Goal: Check status: Check status

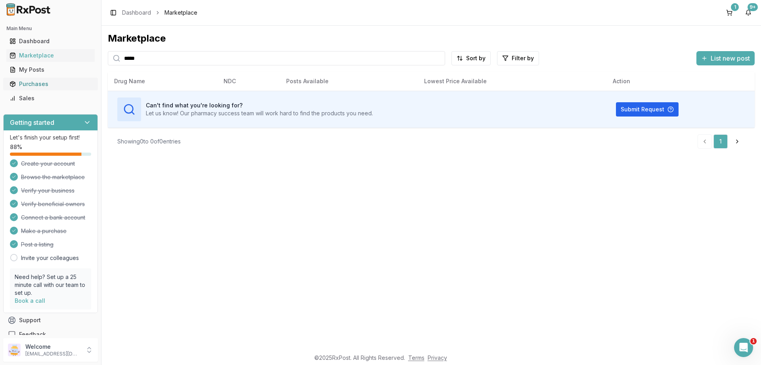
click at [31, 81] on div "Purchases" at bounding box center [51, 84] width 82 height 8
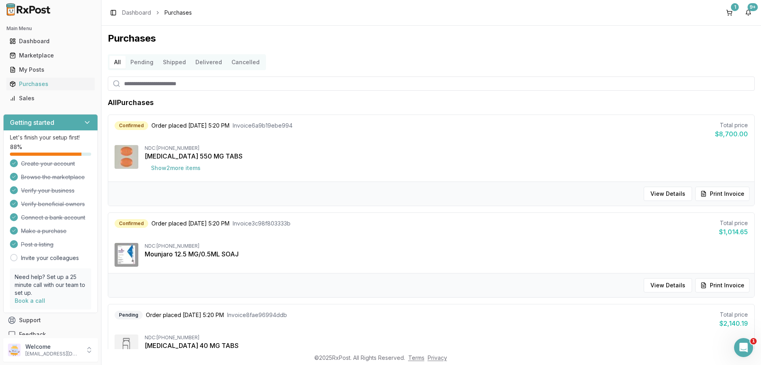
click at [138, 63] on button "Pending" at bounding box center [142, 62] width 33 height 13
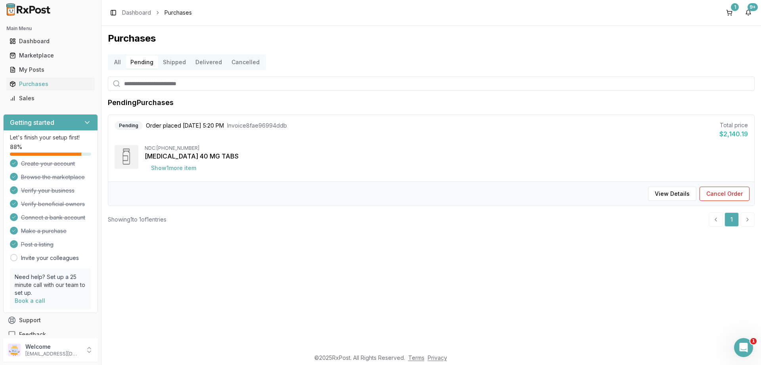
click at [167, 61] on button "Shipped" at bounding box center [174, 62] width 33 height 13
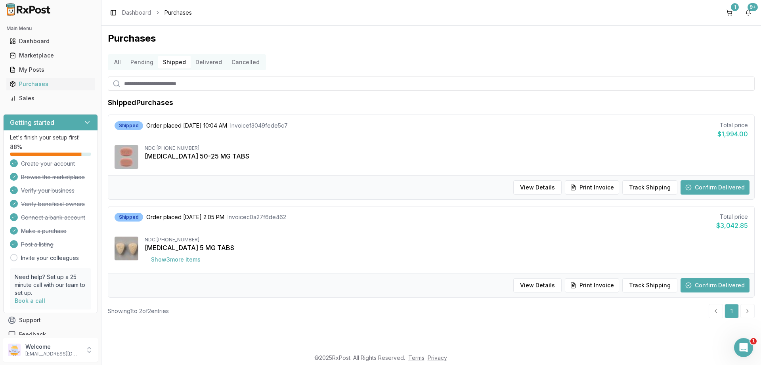
click at [217, 66] on button "Delivered" at bounding box center [209, 62] width 36 height 13
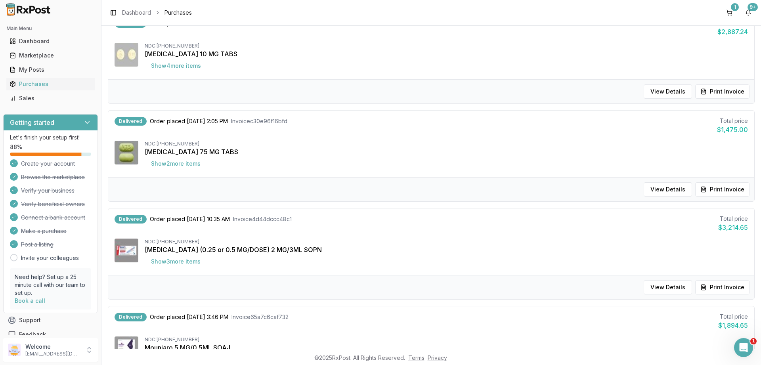
scroll to position [381, 0]
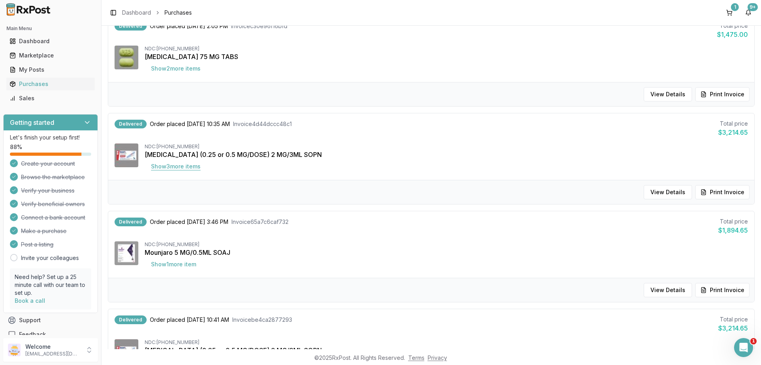
click at [187, 170] on button "Show 3 more item s" at bounding box center [176, 166] width 62 height 14
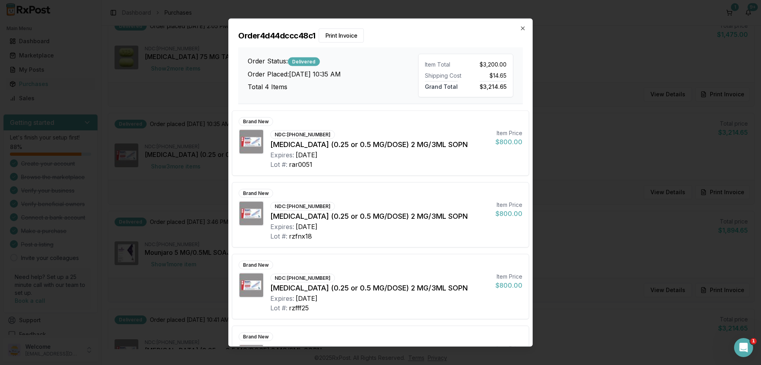
scroll to position [50, 0]
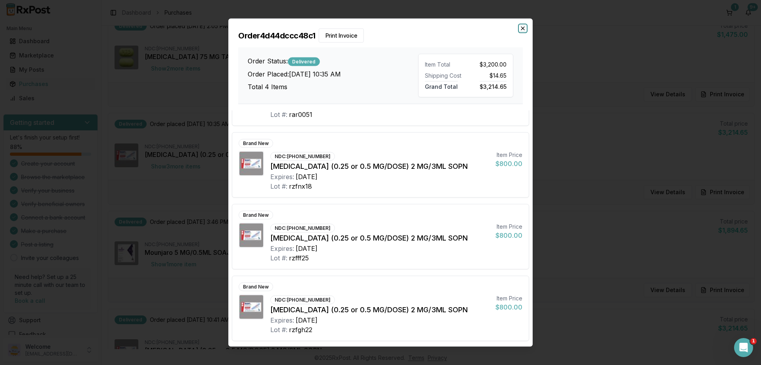
click at [521, 26] on icon "button" at bounding box center [523, 28] width 6 height 6
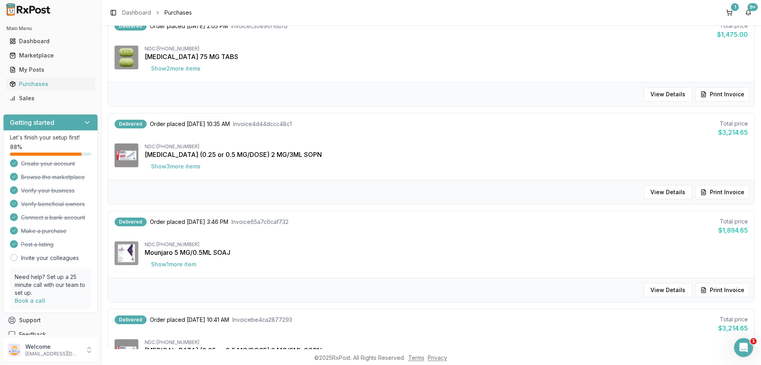
scroll to position [381, 0]
click at [168, 268] on button "Show 1 more item" at bounding box center [174, 264] width 58 height 14
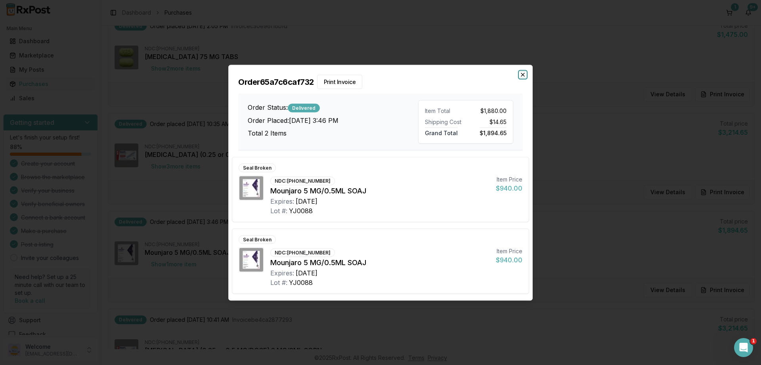
click at [523, 75] on icon "button" at bounding box center [522, 74] width 3 height 3
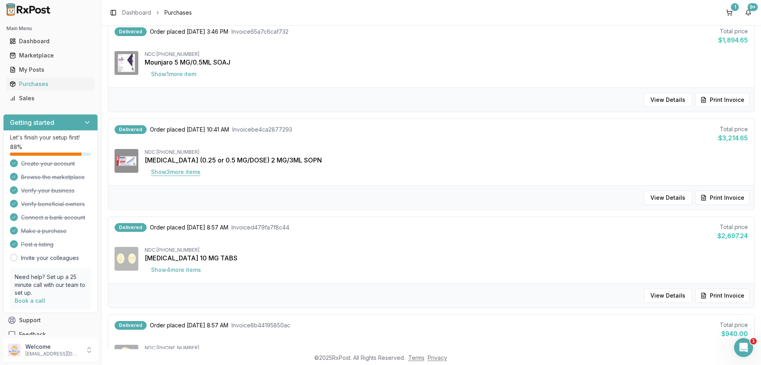
click at [164, 169] on button "Show 3 more item s" at bounding box center [176, 172] width 62 height 14
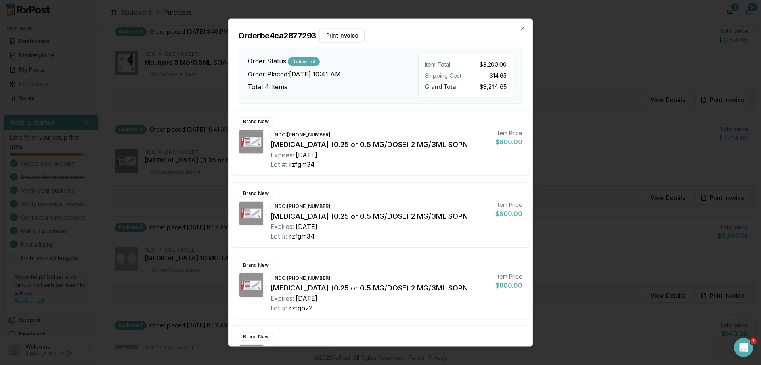
scroll to position [50, 0]
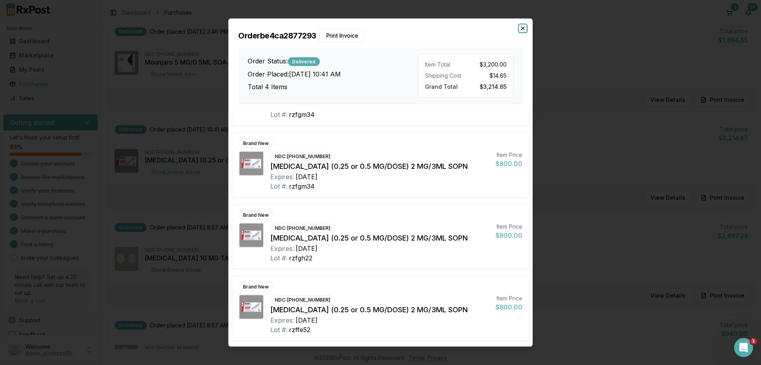
click at [524, 28] on icon "button" at bounding box center [523, 28] width 6 height 6
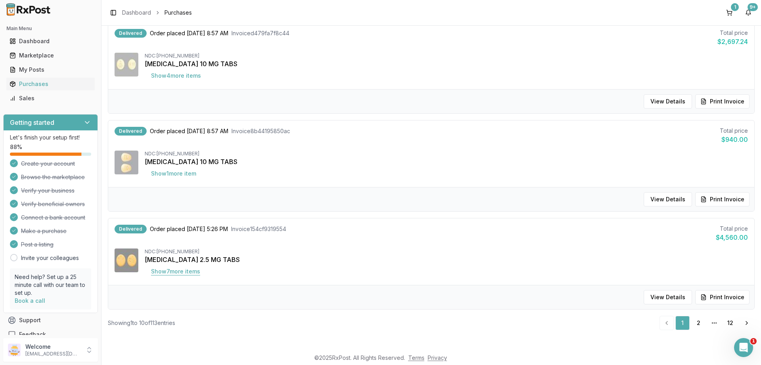
click at [167, 271] on button "Show 7 more item s" at bounding box center [176, 271] width 62 height 14
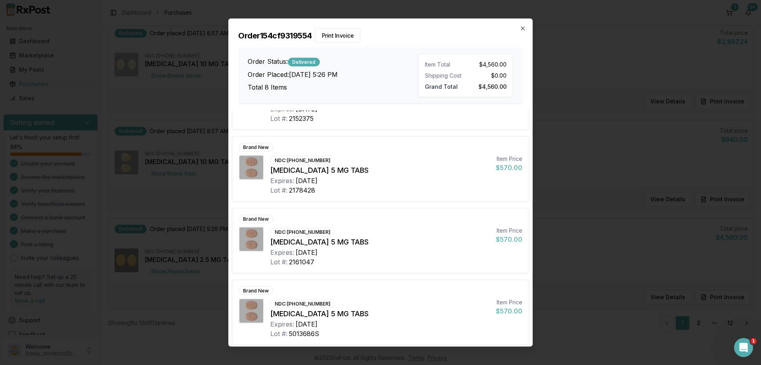
scroll to position [336, 0]
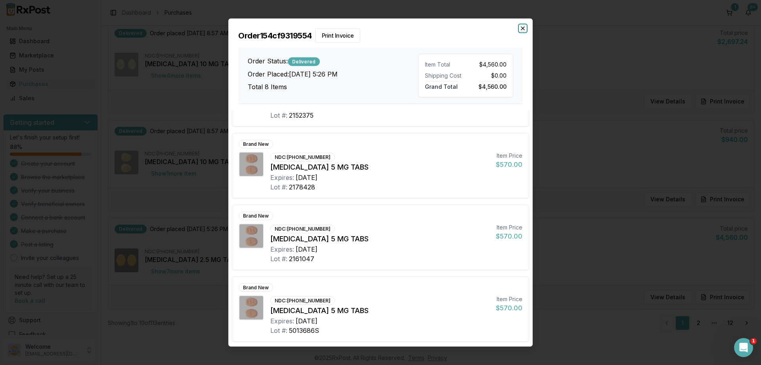
click at [524, 26] on icon "button" at bounding box center [523, 28] width 6 height 6
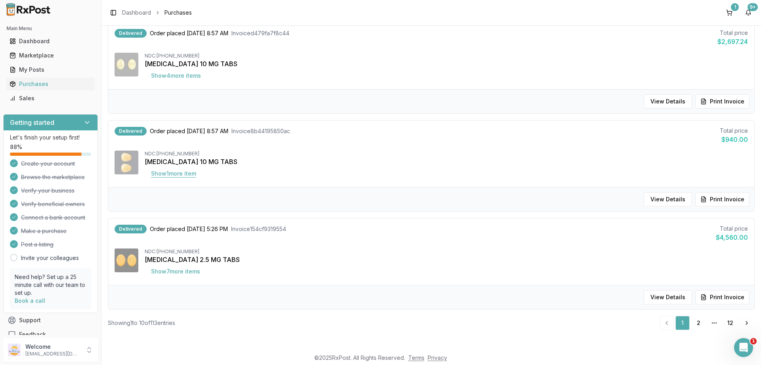
click at [177, 178] on button "Show 1 more item" at bounding box center [174, 173] width 58 height 14
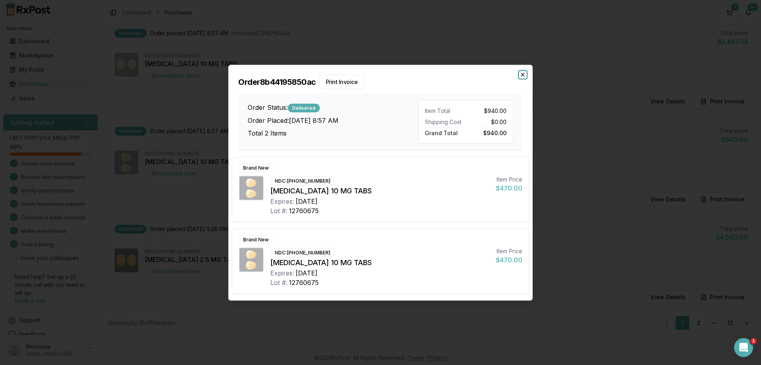
click at [522, 73] on icon "button" at bounding box center [523, 74] width 6 height 6
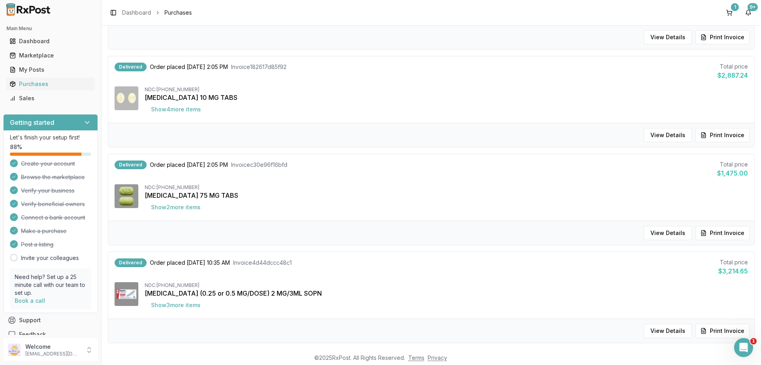
scroll to position [0, 0]
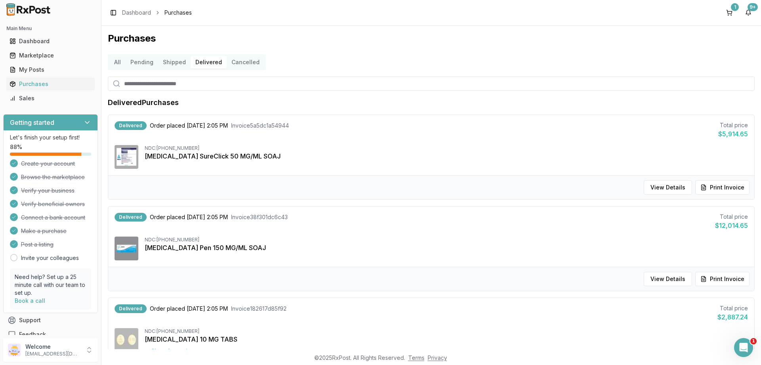
click at [167, 65] on button "Shipped" at bounding box center [174, 62] width 33 height 13
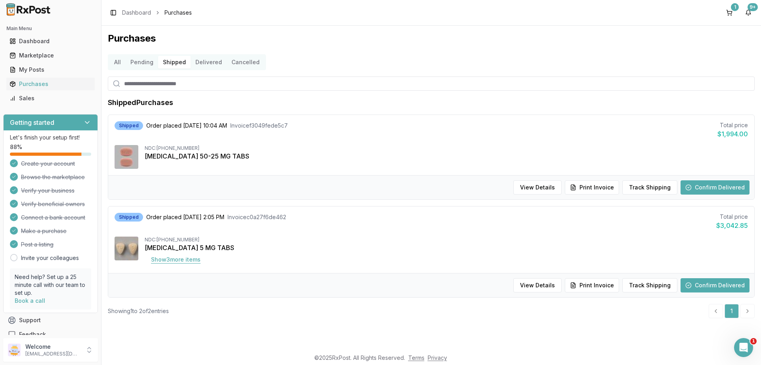
click at [181, 261] on button "Show 3 more item s" at bounding box center [176, 259] width 62 height 14
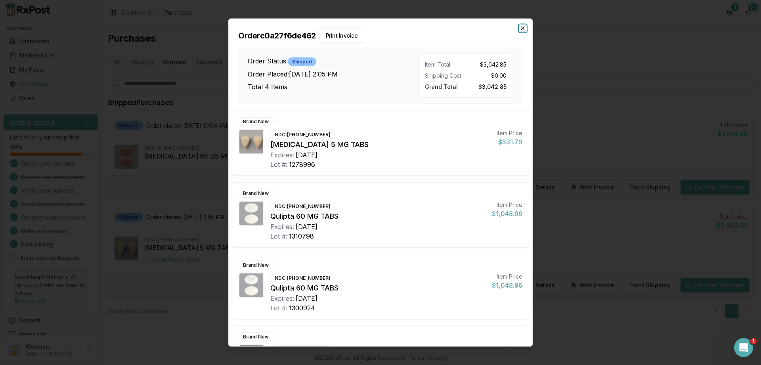
click at [524, 28] on icon "button" at bounding box center [523, 28] width 6 height 6
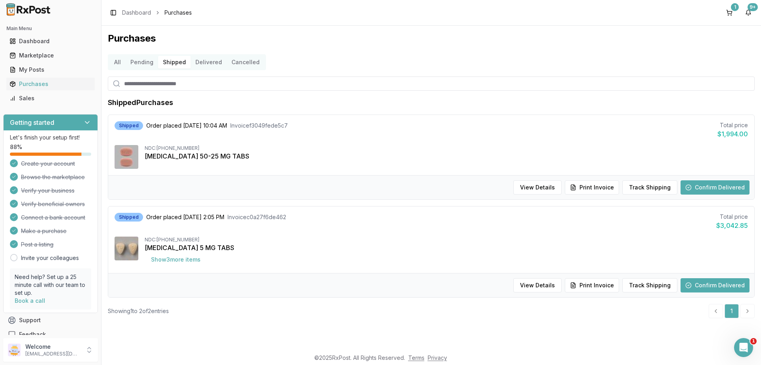
click at [133, 63] on button "Pending" at bounding box center [142, 62] width 33 height 13
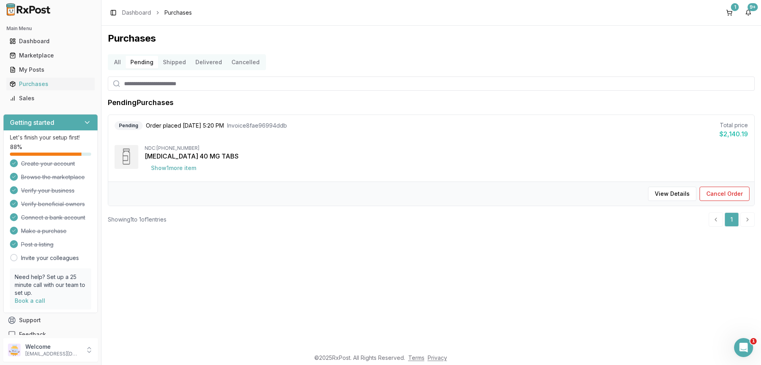
click at [122, 62] on button "All" at bounding box center [117, 62] width 16 height 13
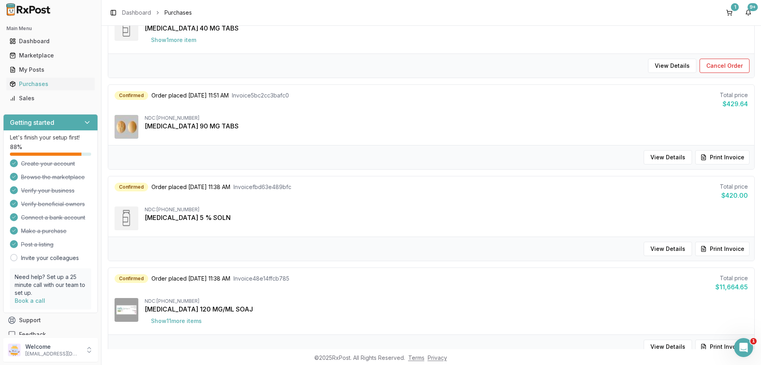
scroll to position [238, 0]
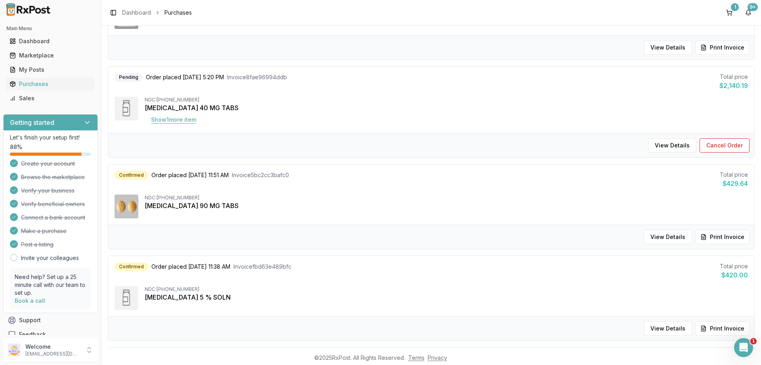
click at [182, 120] on button "Show 1 more item" at bounding box center [174, 120] width 58 height 14
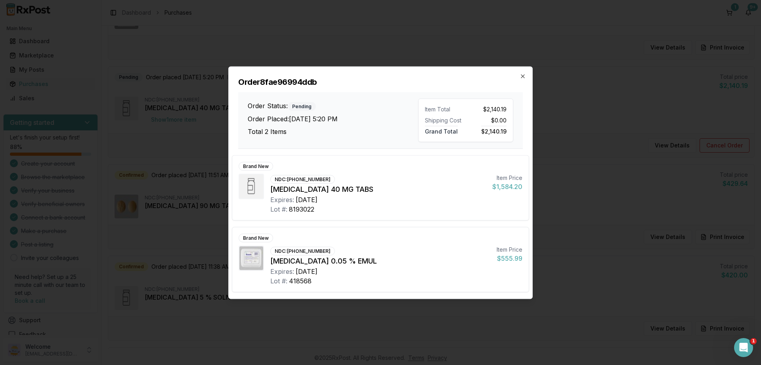
click at [519, 75] on div "Order 8fae96994ddb Order Status: Pending Order Placed: [DATE] 5:20 PM Total 2 I…" at bounding box center [381, 108] width 304 height 82
click at [522, 77] on icon "button" at bounding box center [523, 76] width 6 height 6
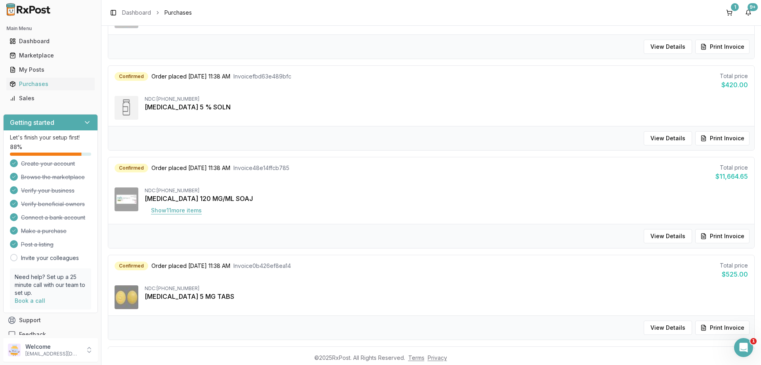
click at [167, 210] on button "Show 11 more item s" at bounding box center [176, 210] width 63 height 14
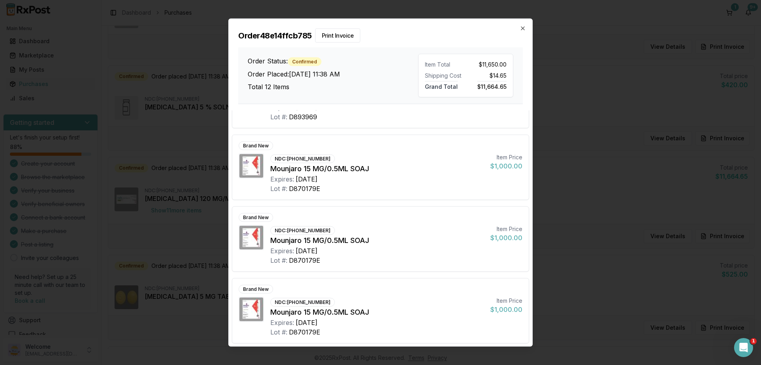
scroll to position [622, 0]
click at [520, 30] on icon "button" at bounding box center [523, 28] width 6 height 6
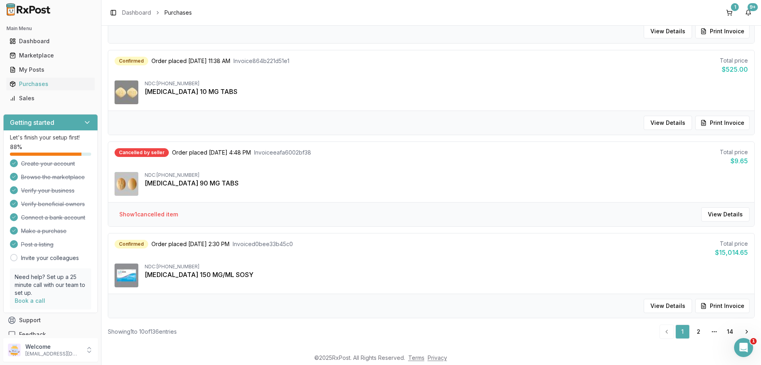
scroll to position [733, 0]
